Goal: Find specific page/section: Find specific page/section

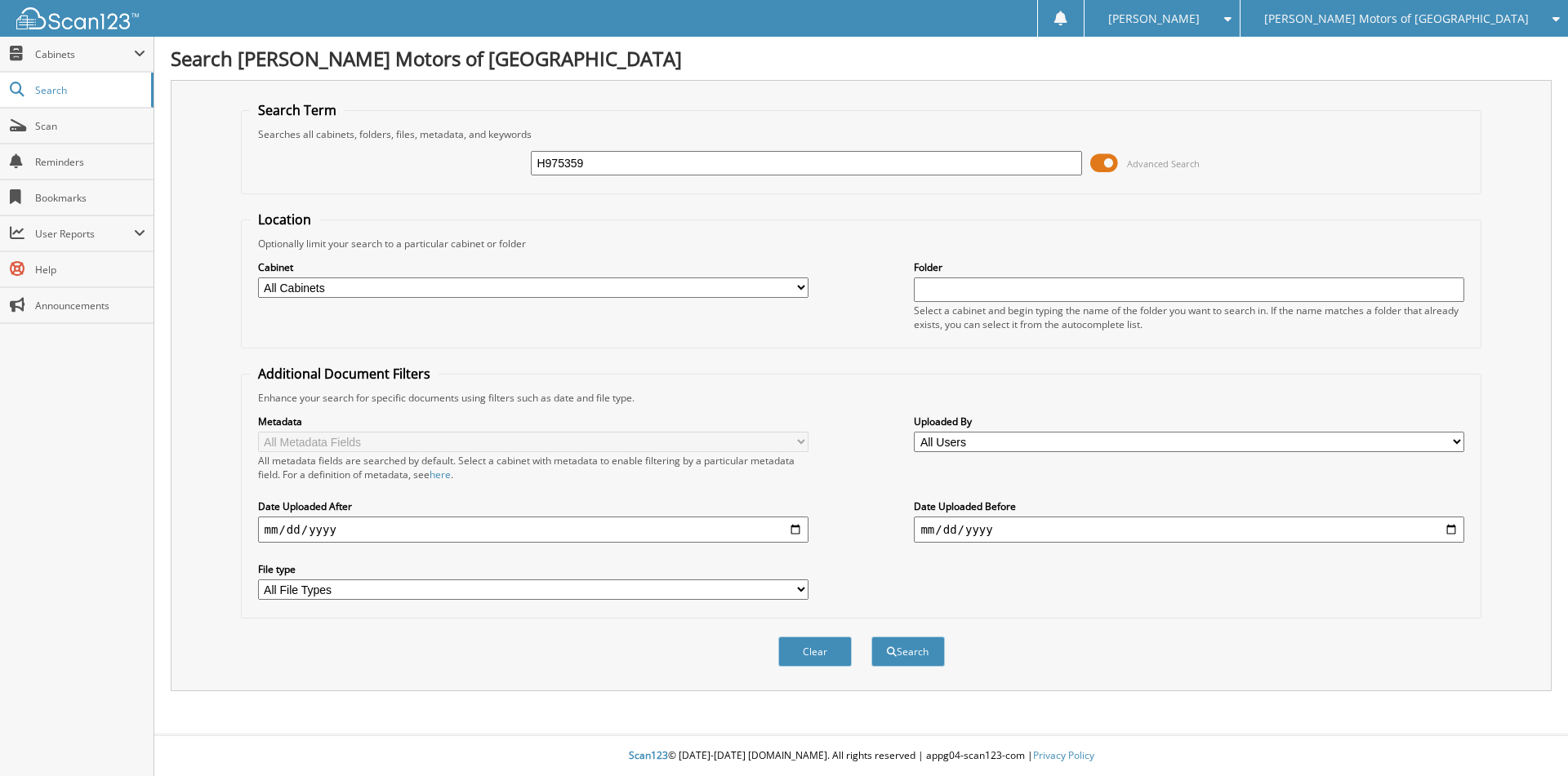
type input "H975359"
click at [872, 637] on button "Search" at bounding box center [908, 651] width 73 height 30
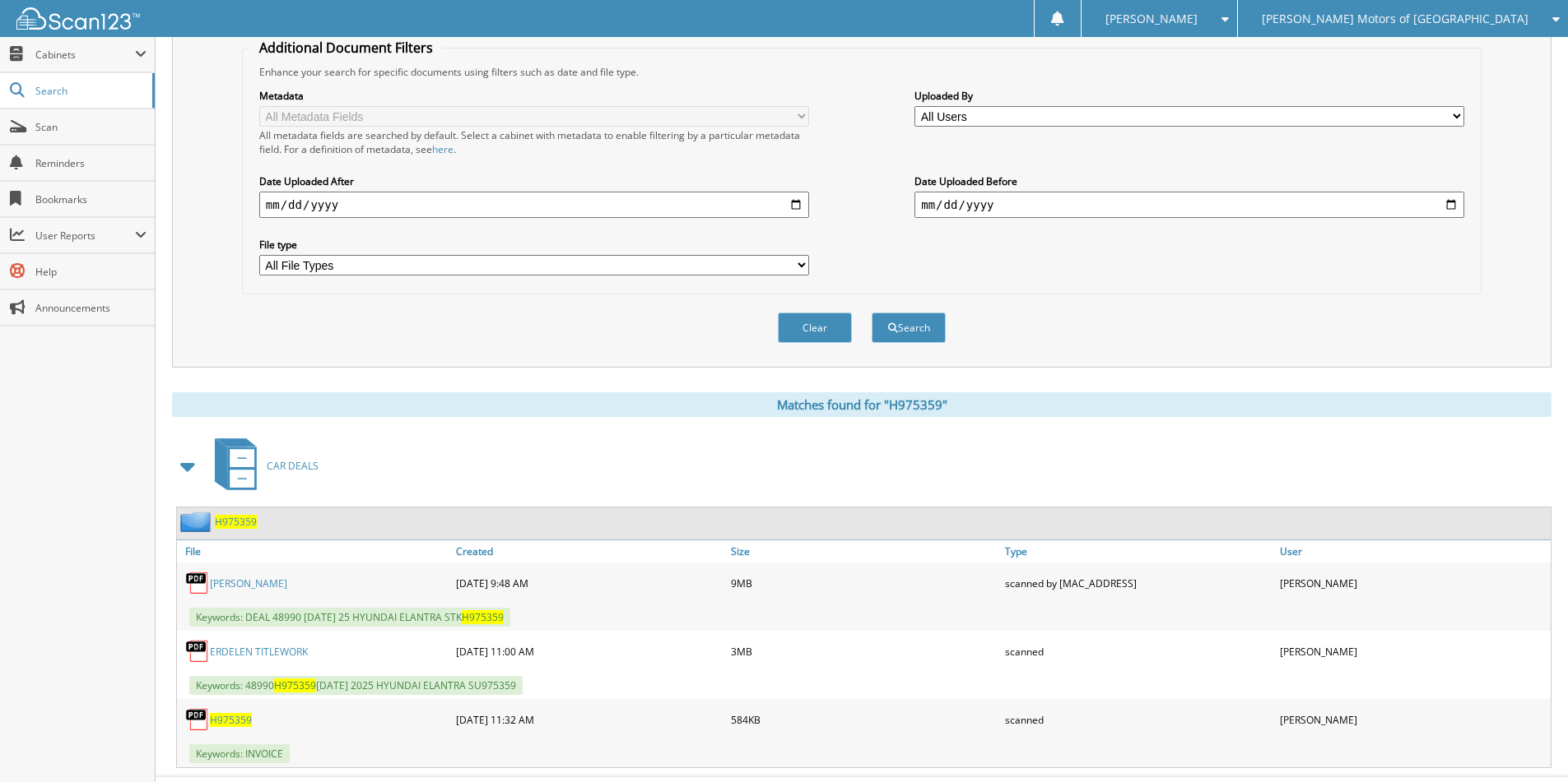
scroll to position [365, 0]
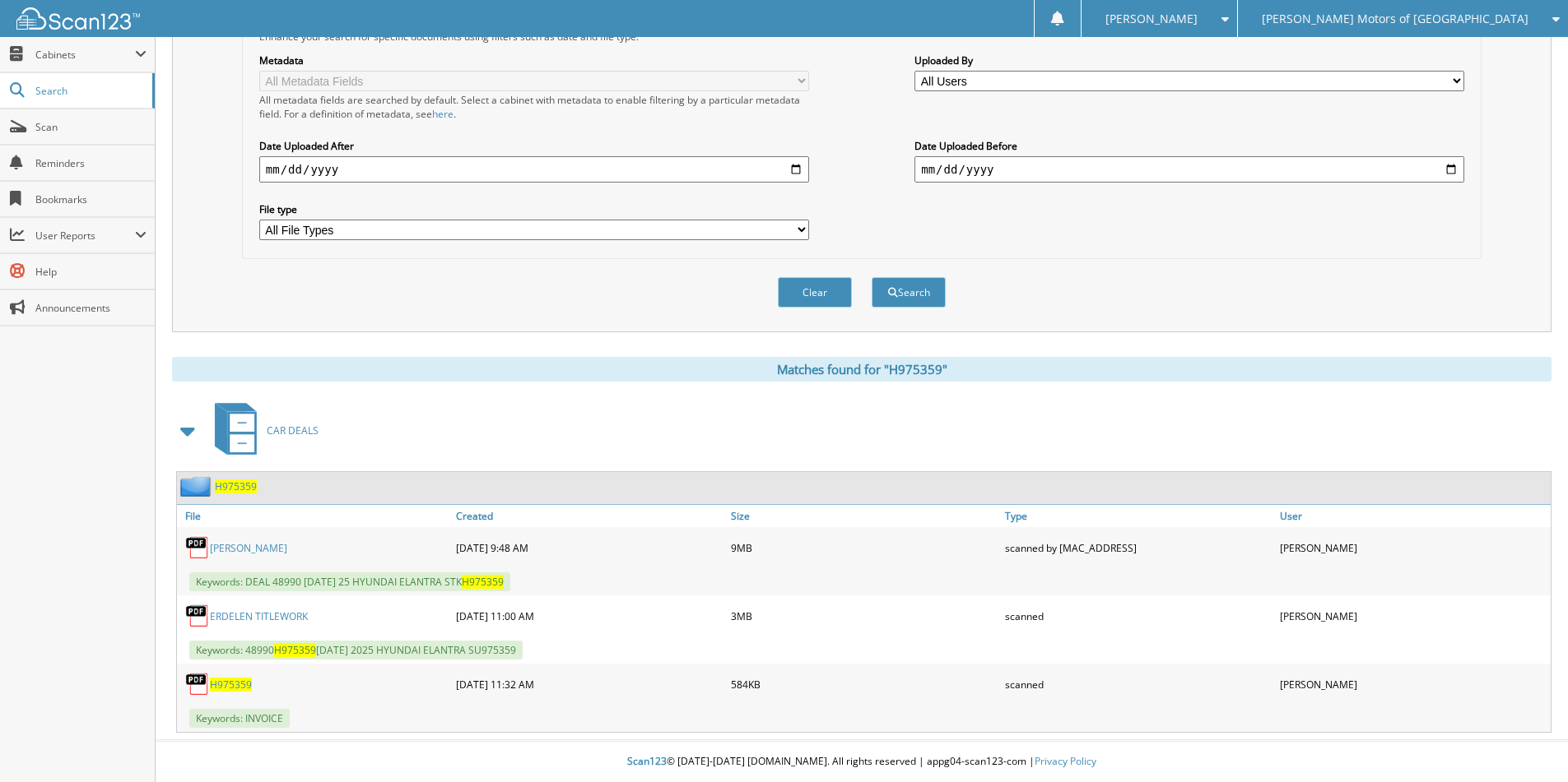
click at [238, 479] on div "H975359" at bounding box center [217, 487] width 80 height 21
click at [237, 489] on span "H975359" at bounding box center [236, 487] width 42 height 14
